Goal: Task Accomplishment & Management: Use online tool/utility

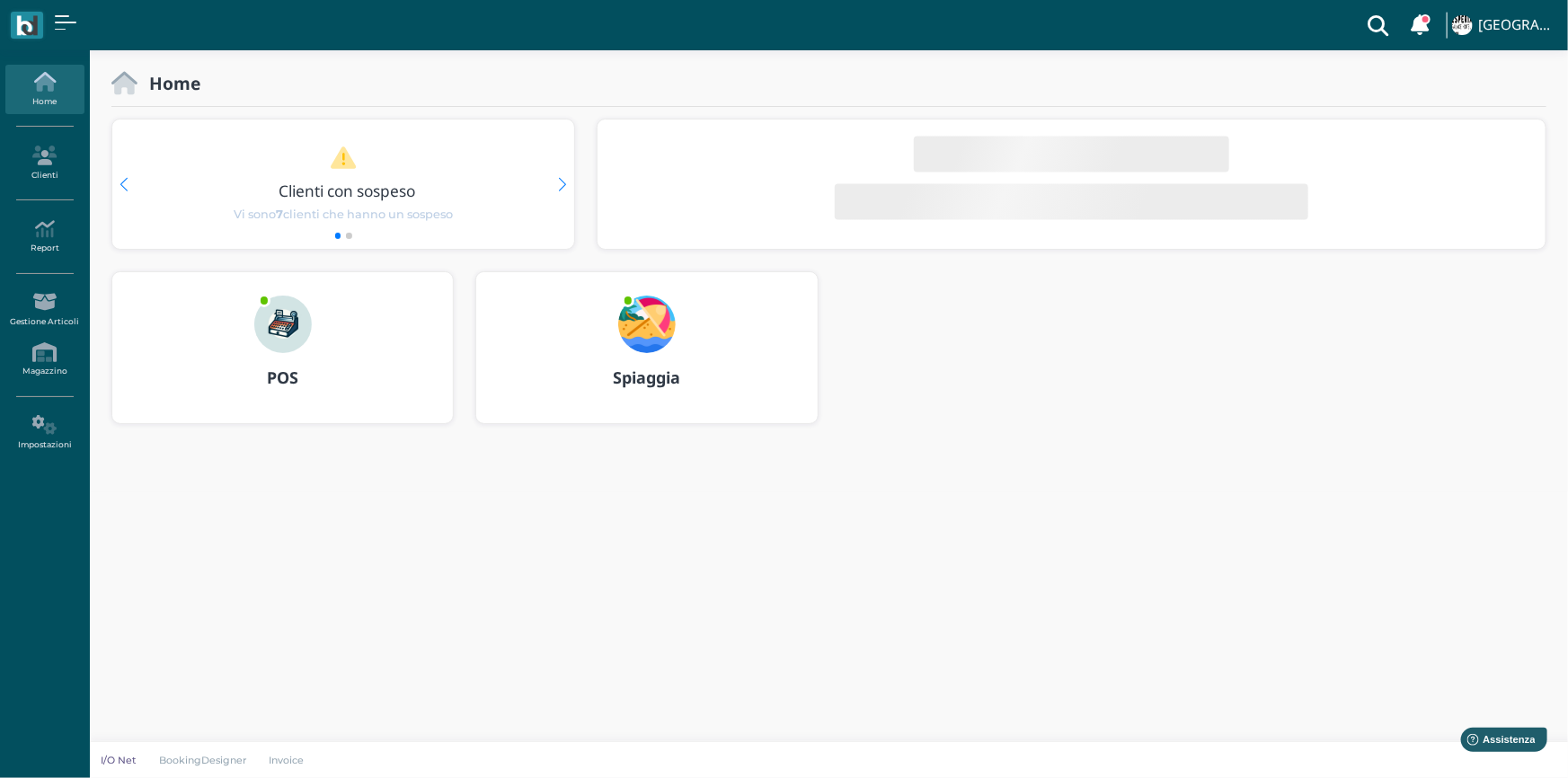
click at [655, 368] on b "Spiaggia" at bounding box center [647, 377] width 67 height 22
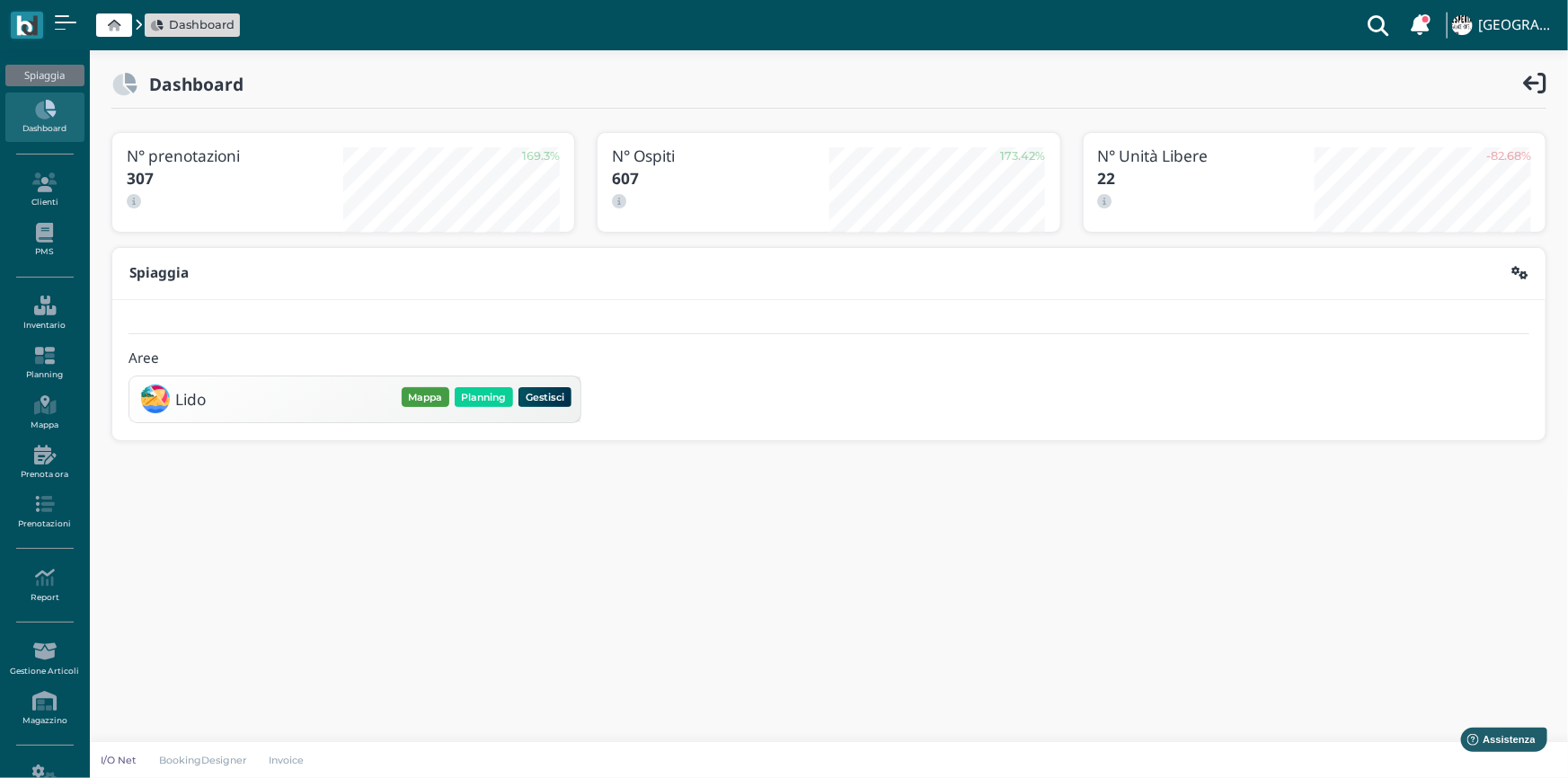
click at [423, 394] on button "Mappa" at bounding box center [425, 397] width 47 height 20
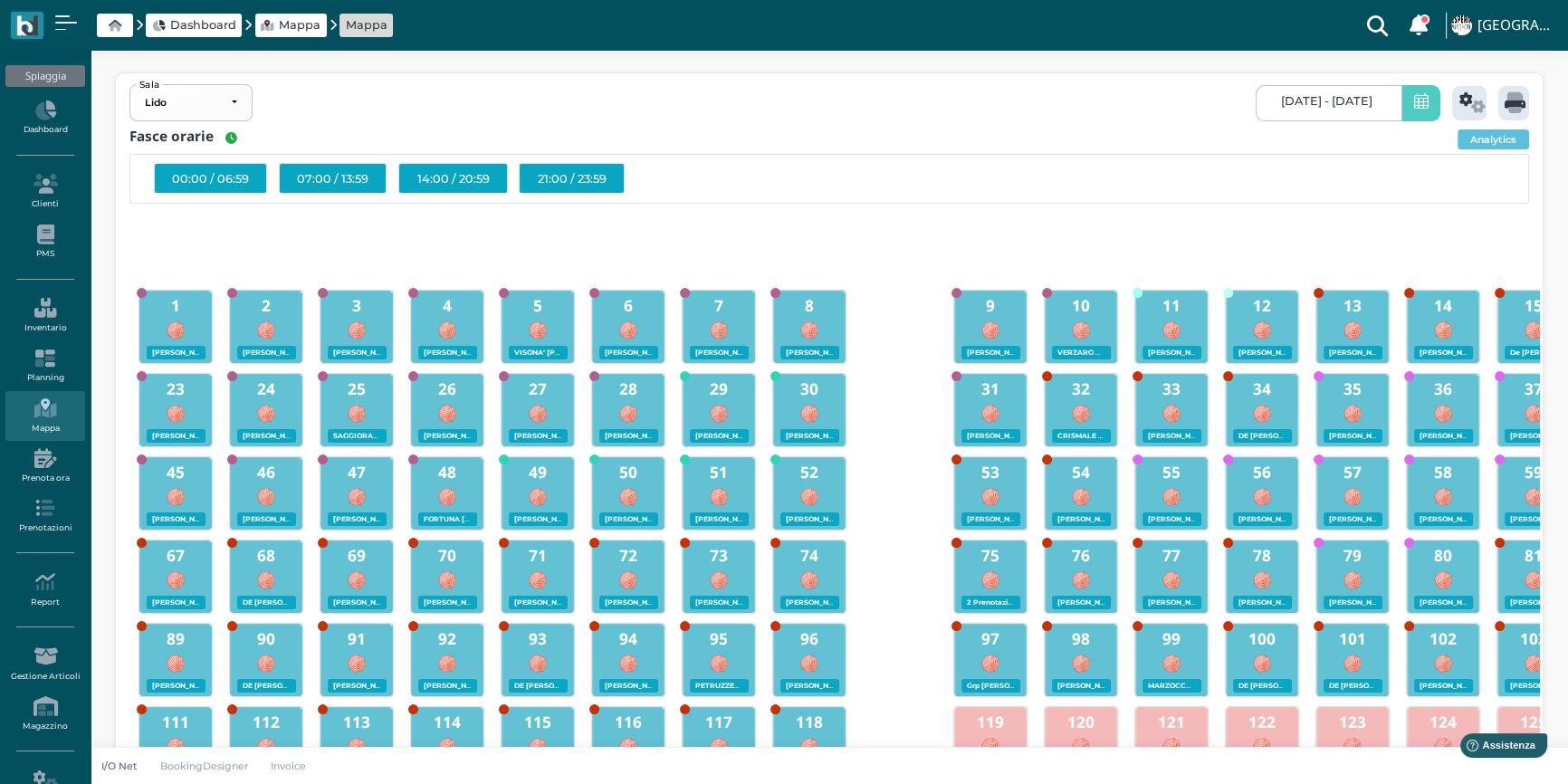
click at [1408, 107] on span at bounding box center [1421, 103] width 39 height 36
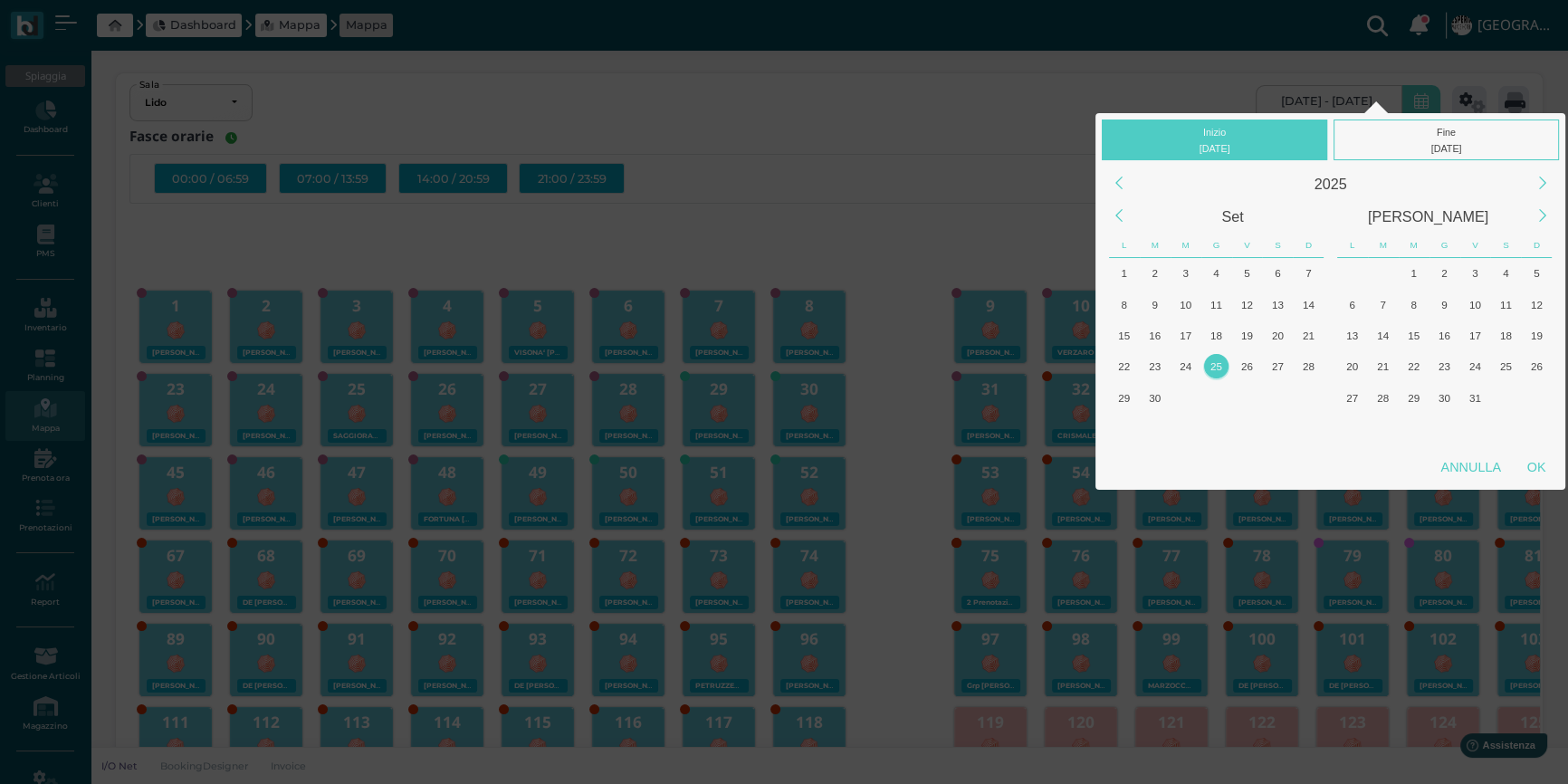
click at [1215, 363] on div "25" at bounding box center [1216, 366] width 25 height 25
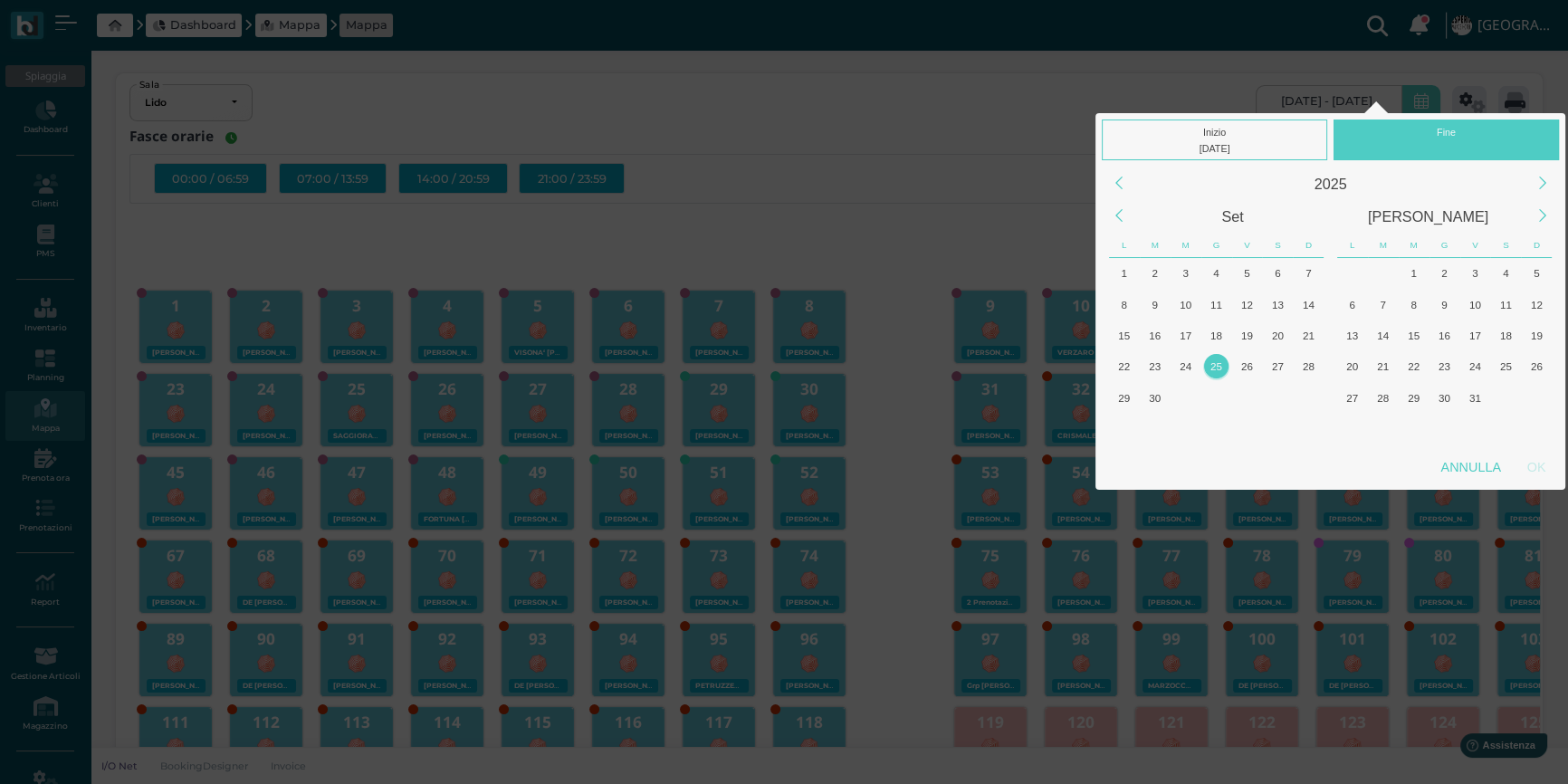
click at [1215, 363] on div "25" at bounding box center [1216, 366] width 25 height 25
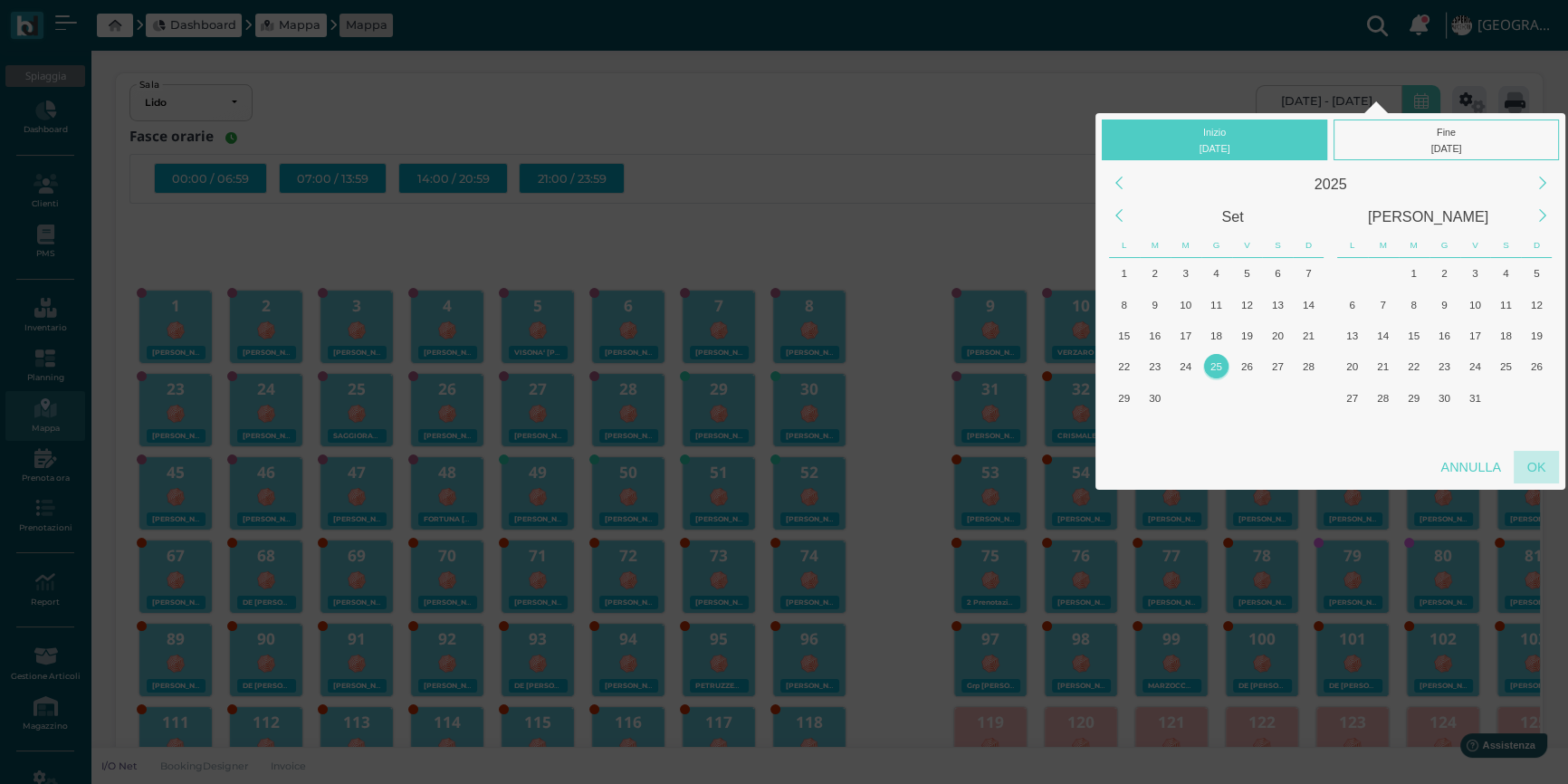
click at [1528, 459] on div "OK" at bounding box center [1536, 467] width 45 height 33
type input "[DATE] - [DATE]"
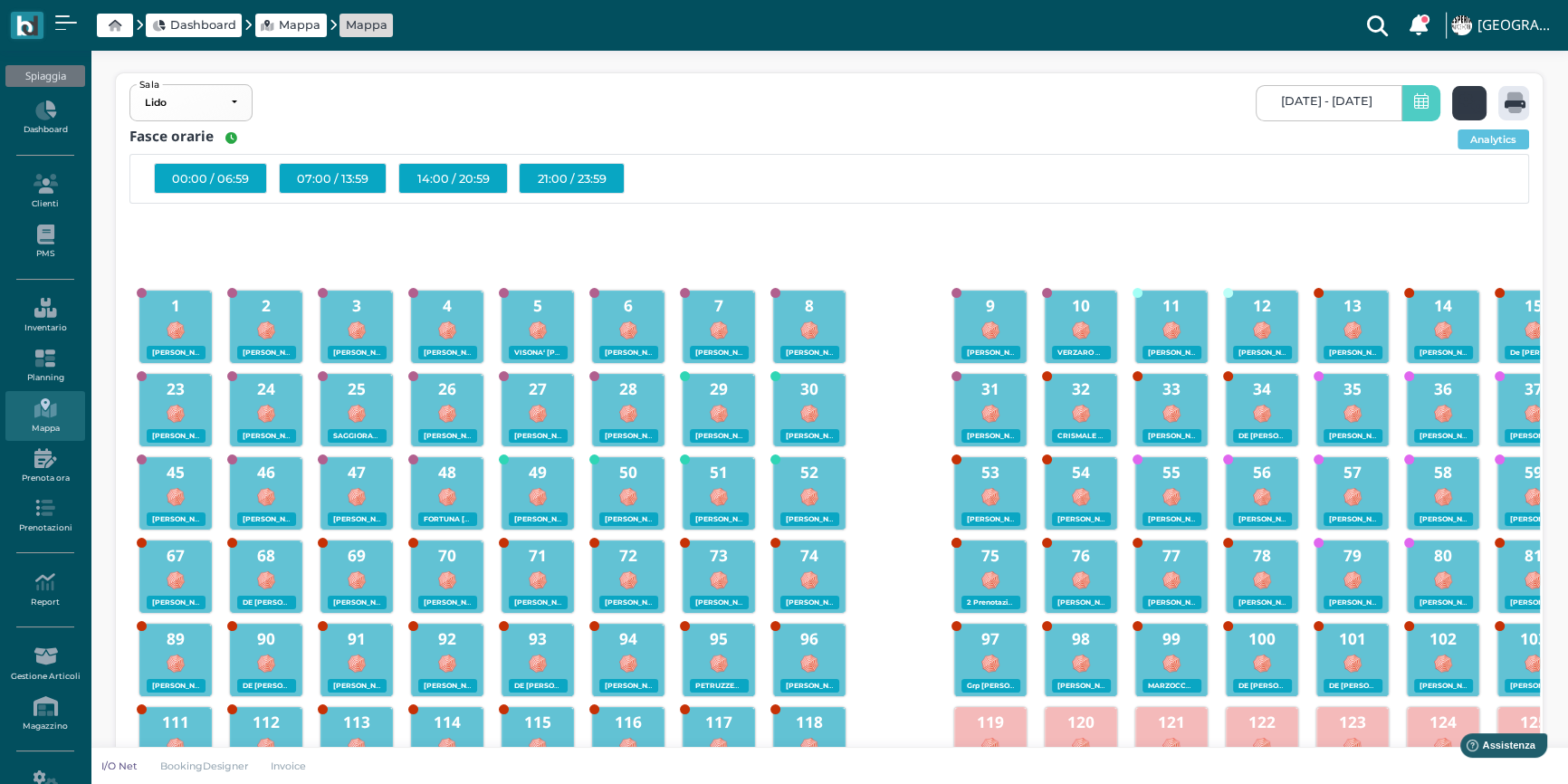
click at [1476, 106] on icon at bounding box center [1473, 103] width 27 height 21
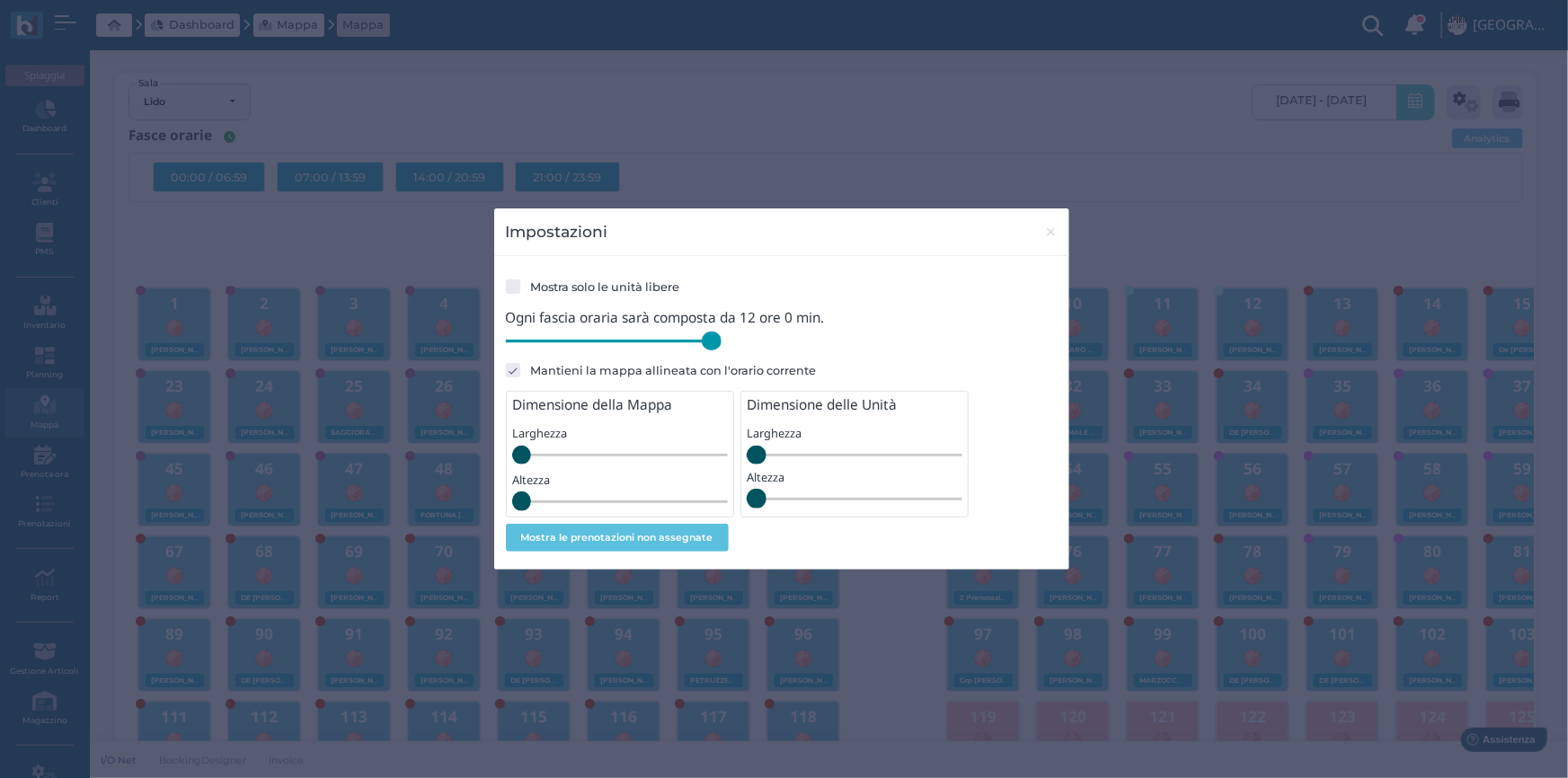
drag, startPoint x: 633, startPoint y: 347, endPoint x: 749, endPoint y: 351, distance: 116.1
type input "720"
click at [722, 351] on input "range" at bounding box center [613, 342] width 216 height 20
click at [1047, 236] on span "×" at bounding box center [1050, 232] width 14 height 24
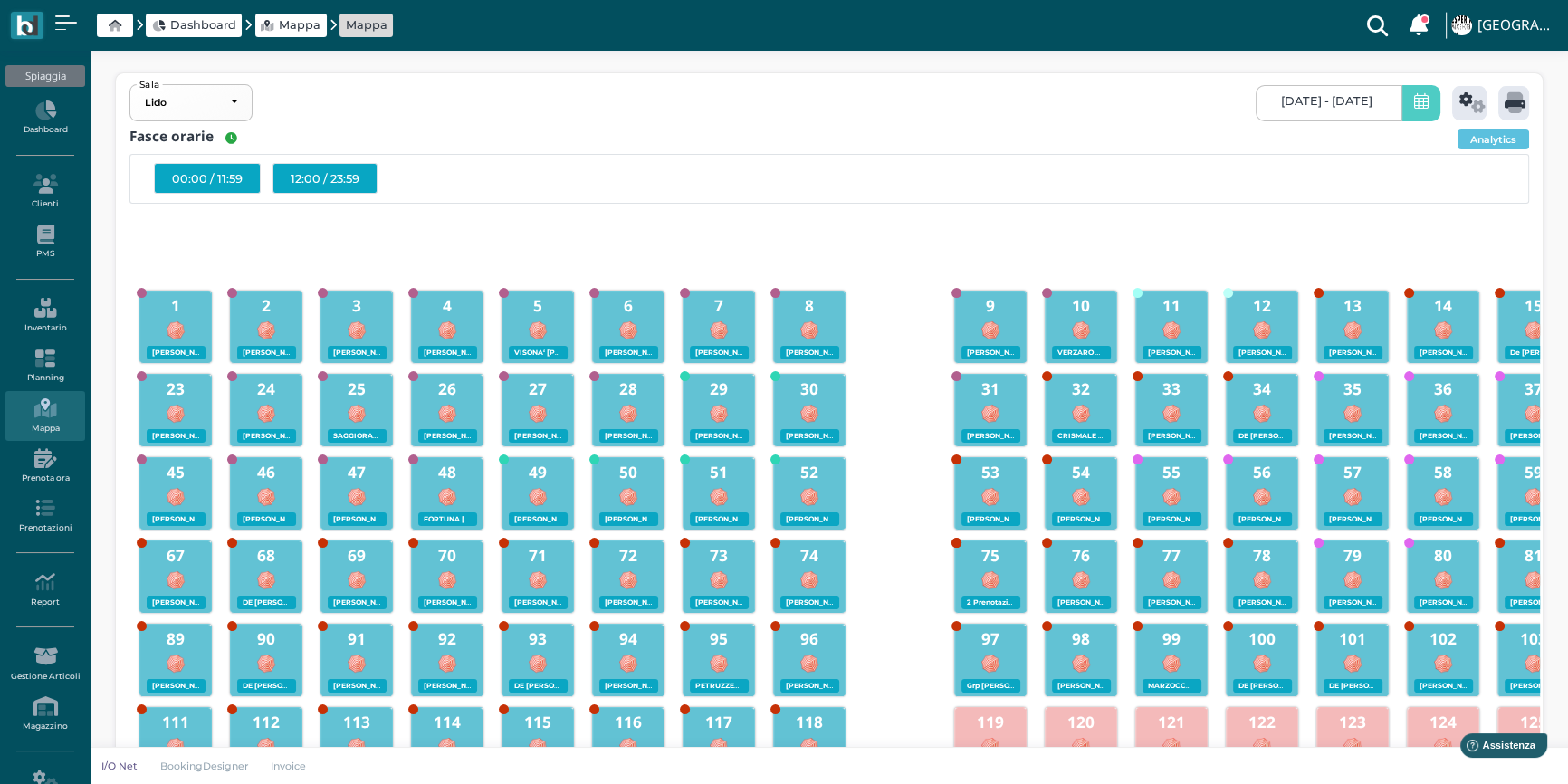
click at [327, 179] on div "12:00 / 23:59" at bounding box center [325, 179] width 105 height 31
click at [1508, 106] on icon at bounding box center [1515, 103] width 21 height 21
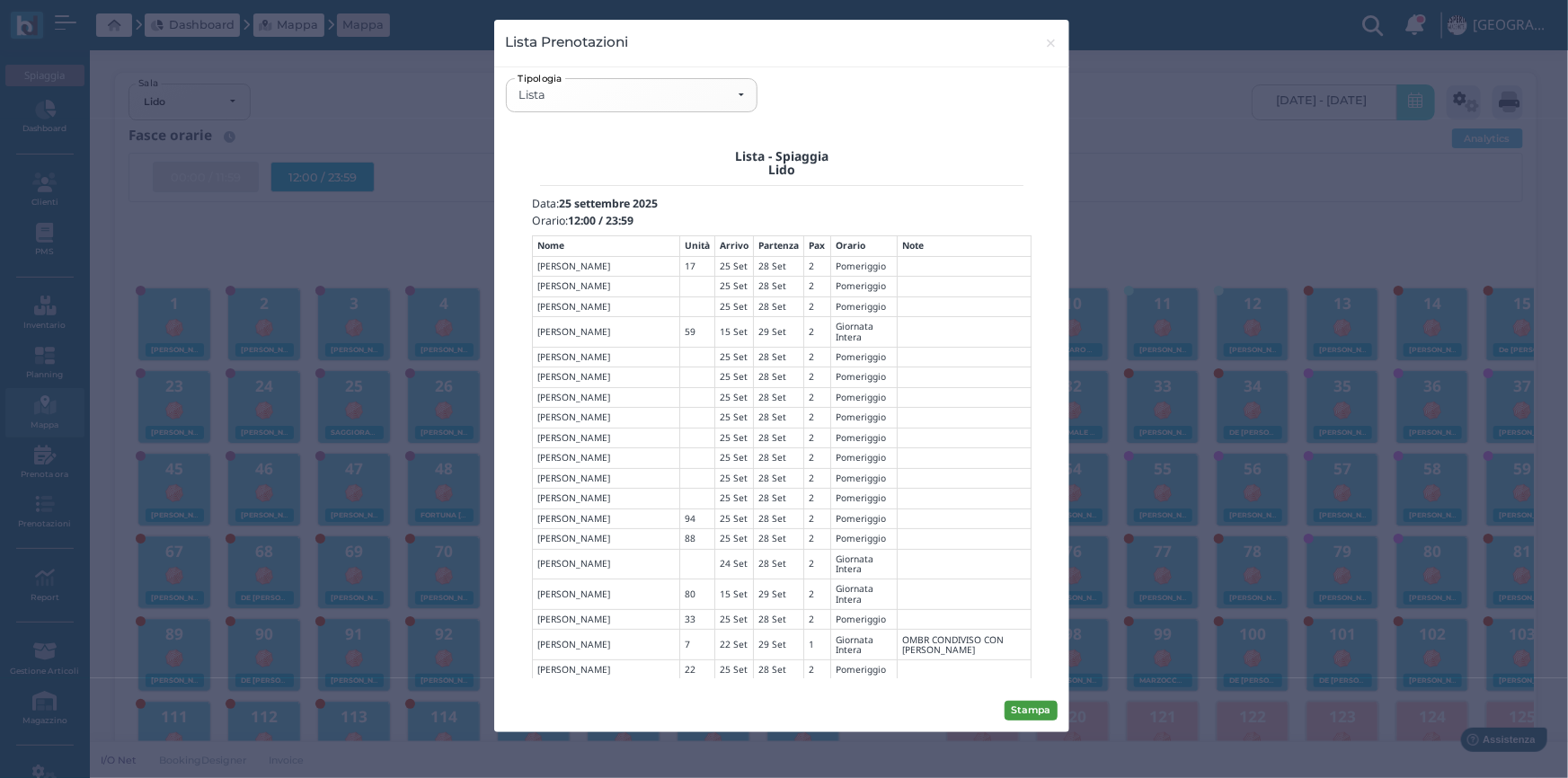
click at [1027, 704] on button "Stampa" at bounding box center [1031, 711] width 53 height 20
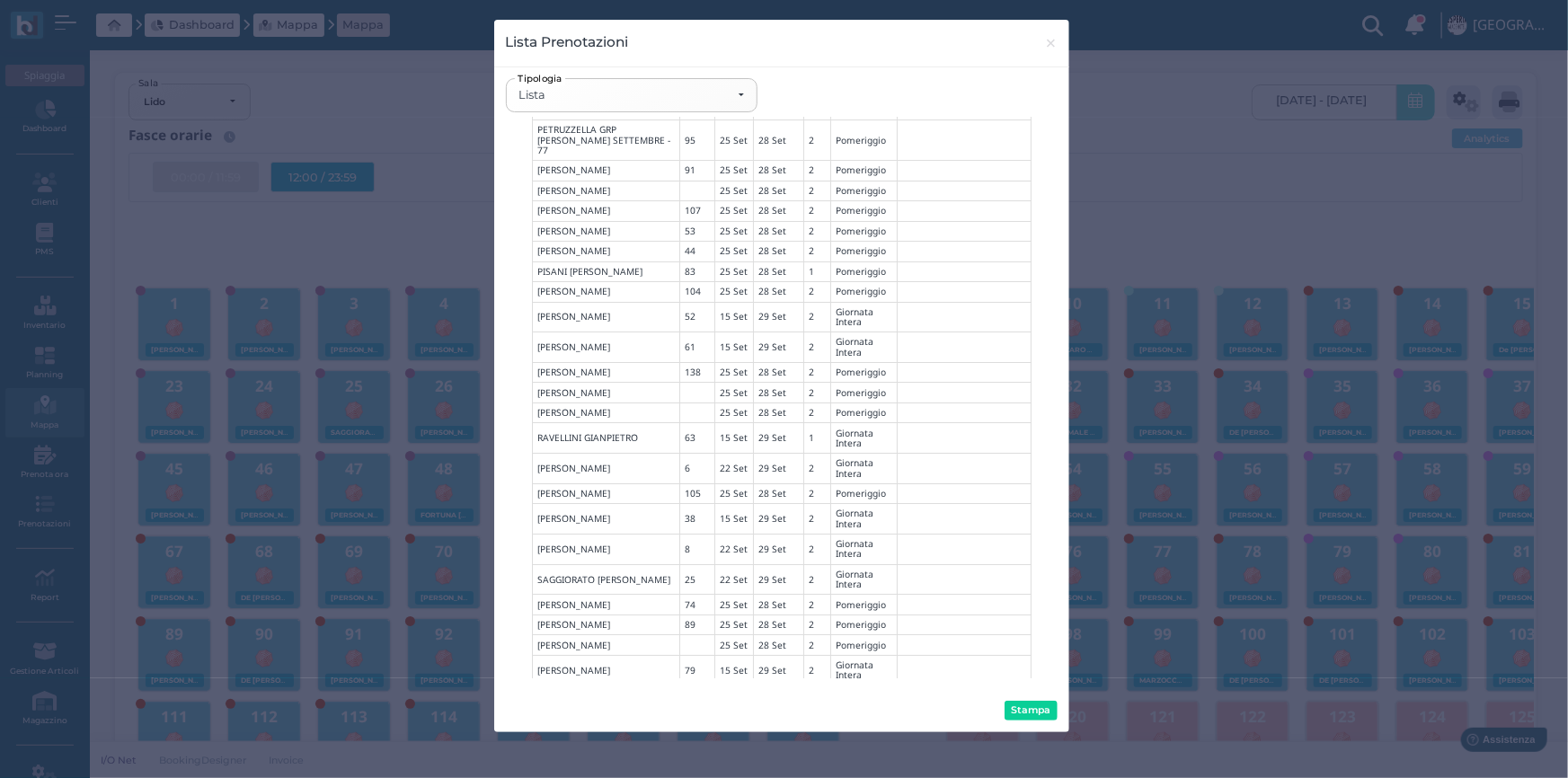
scroll to position [4568, 0]
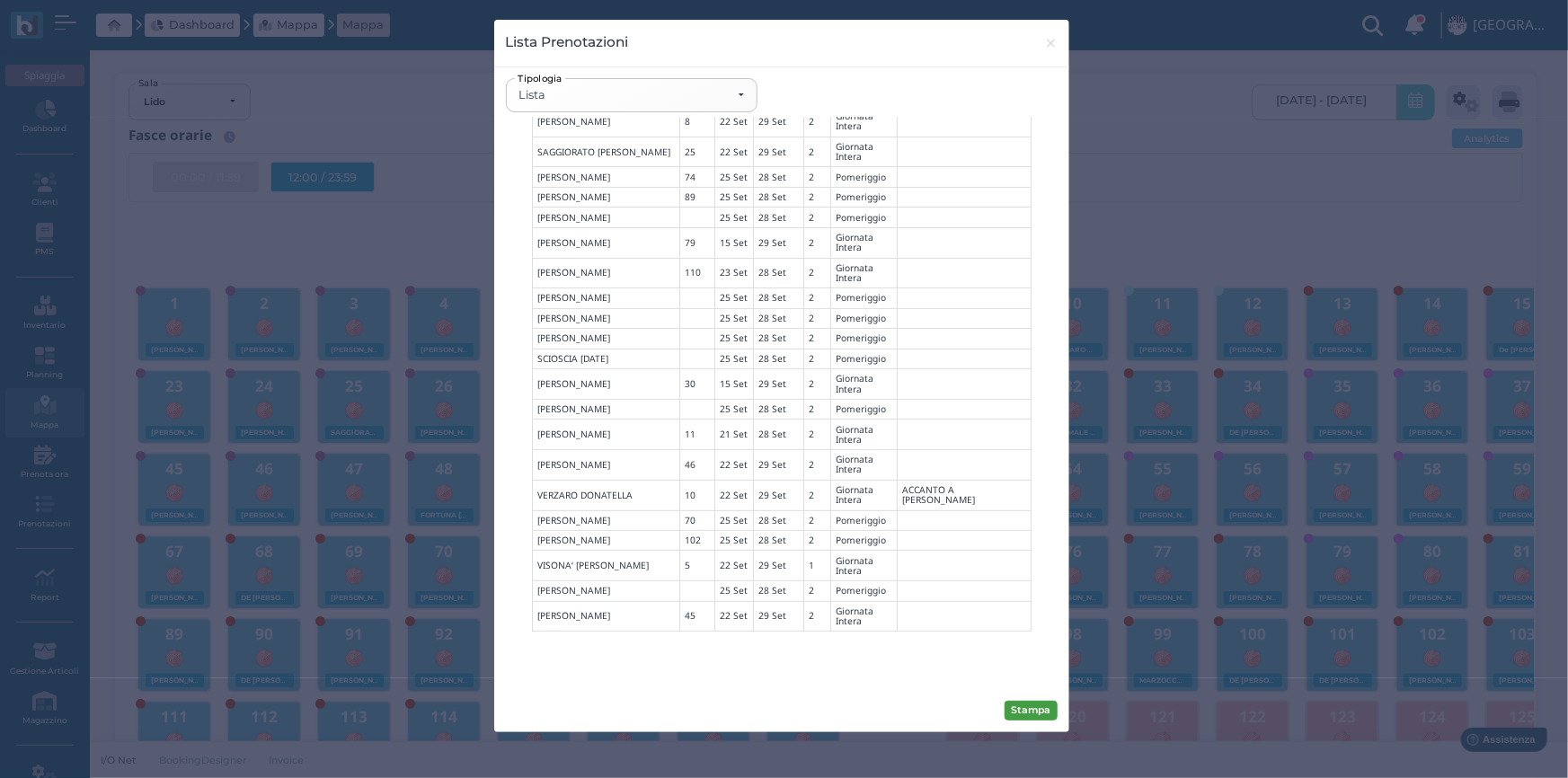
click at [1015, 706] on button "Stampa" at bounding box center [1031, 711] width 53 height 20
click at [740, 98] on div "Lista" at bounding box center [631, 96] width 226 height 15
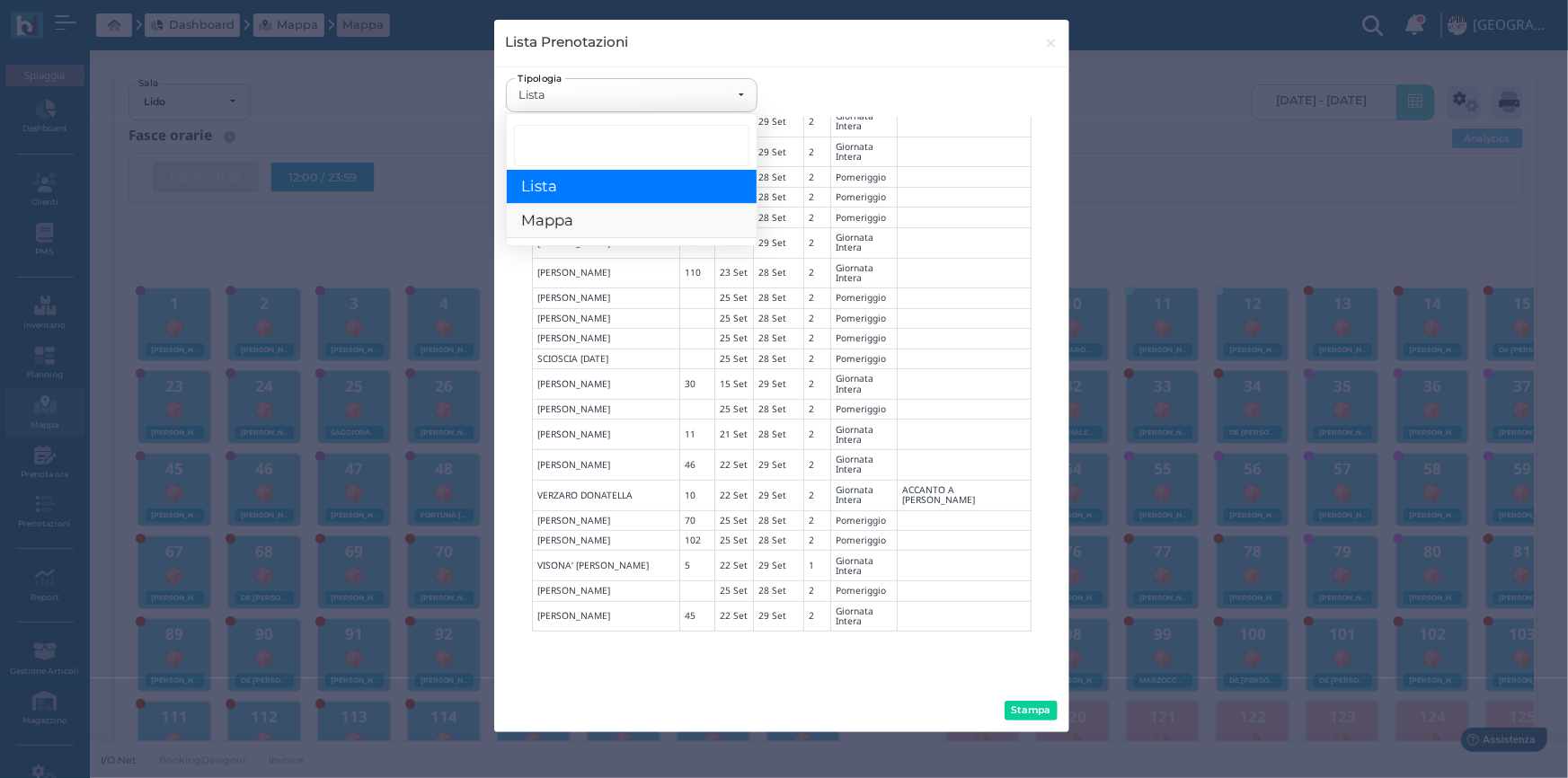
click at [610, 218] on link "Mappa" at bounding box center [631, 221] width 250 height 34
select select "map"
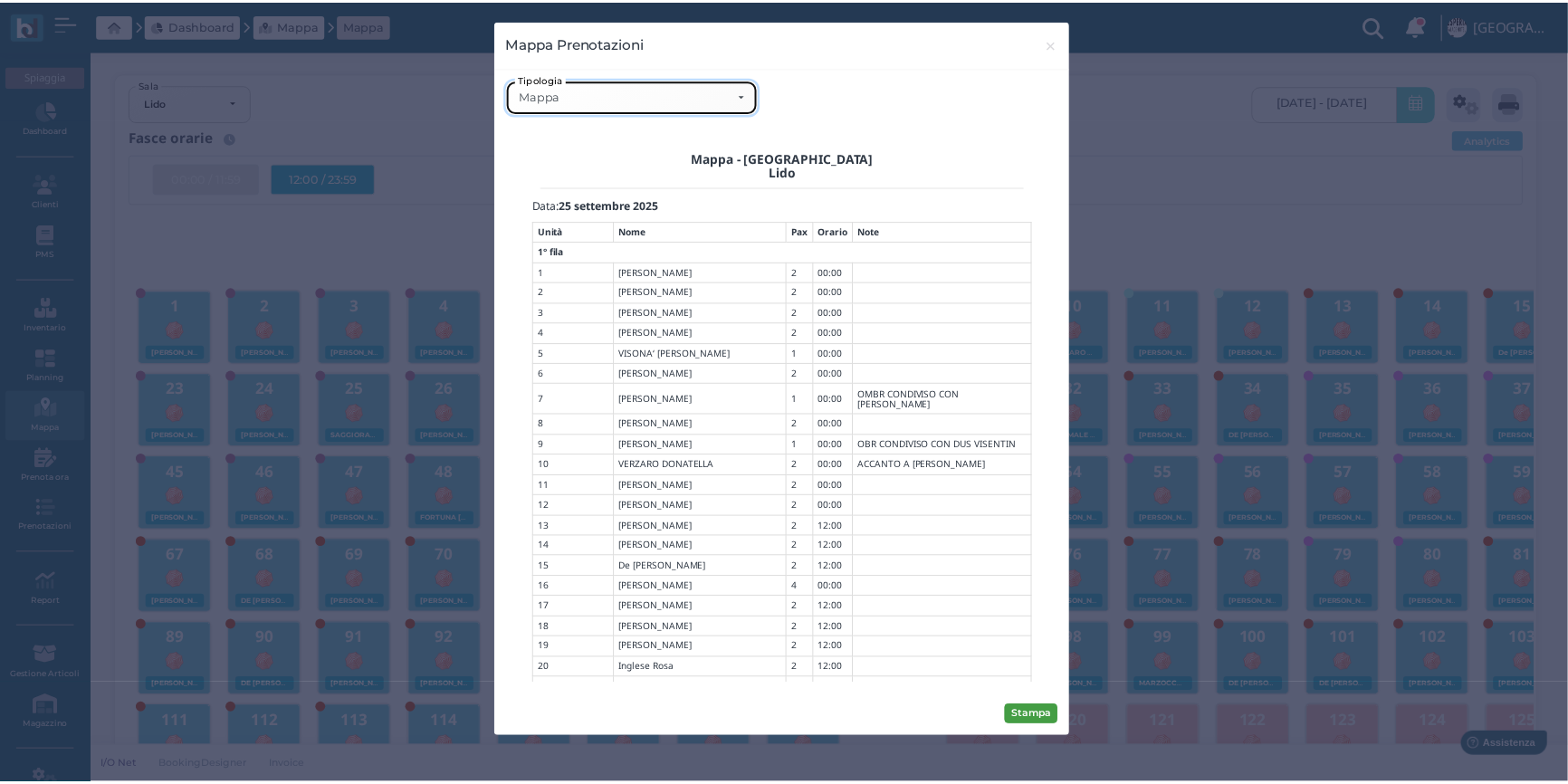
scroll to position [0, 0]
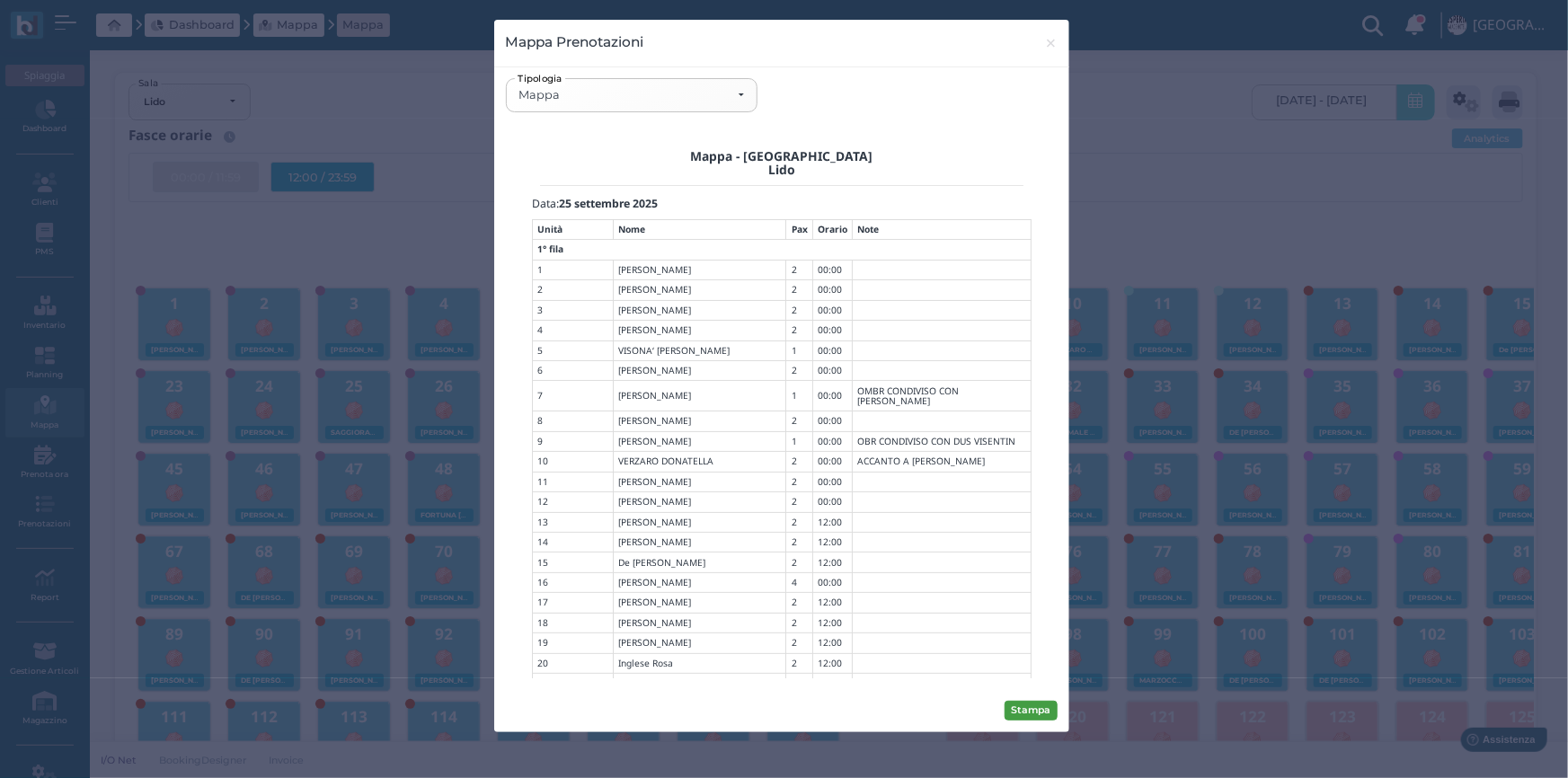
click at [1041, 705] on button "Stampa" at bounding box center [1031, 711] width 53 height 20
click at [1046, 45] on span "×" at bounding box center [1050, 44] width 14 height 24
